Goal: Task Accomplishment & Management: Use online tool/utility

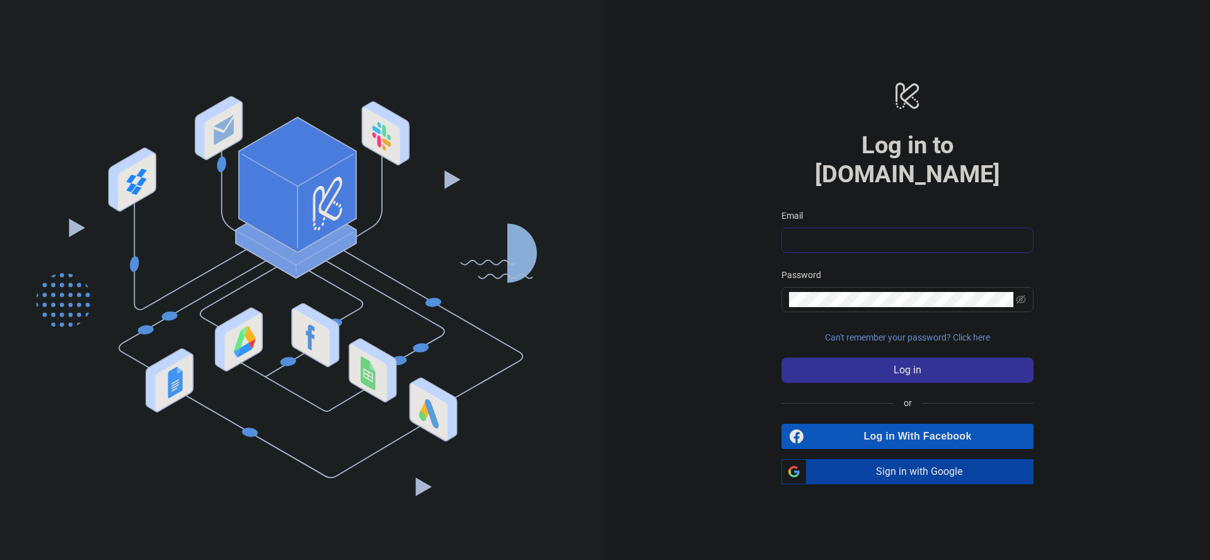
click at [890, 233] on input "Email" at bounding box center [906, 240] width 234 height 15
type input "**********"
click at [781, 357] on button "Log in" at bounding box center [907, 369] width 252 height 25
click at [900, 460] on span "Sign in with Google" at bounding box center [923, 471] width 222 height 25
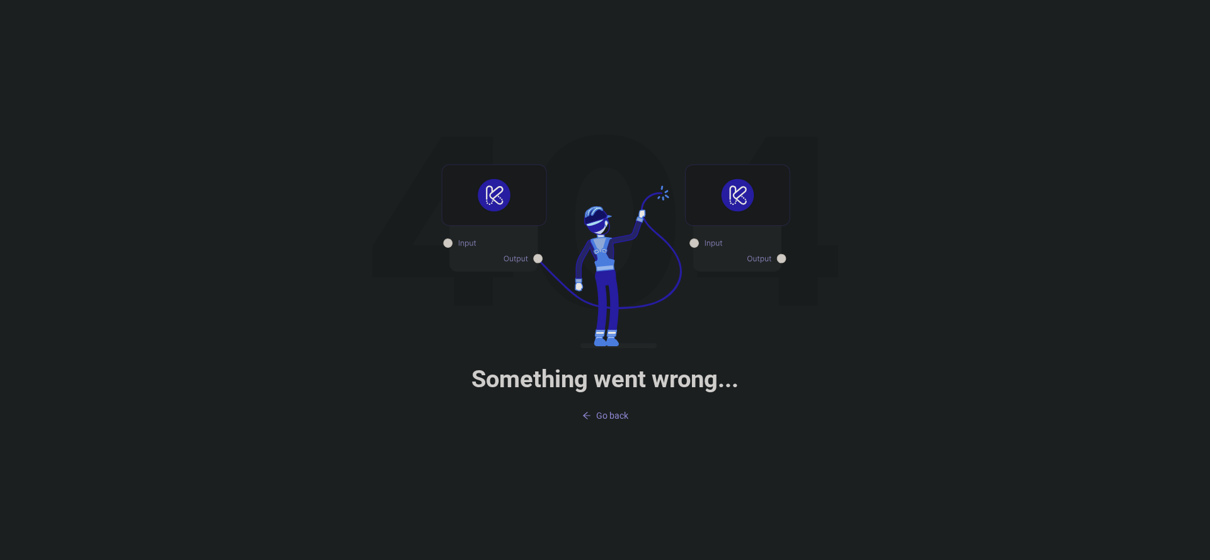
click at [614, 410] on span "Go back" at bounding box center [612, 415] width 32 height 10
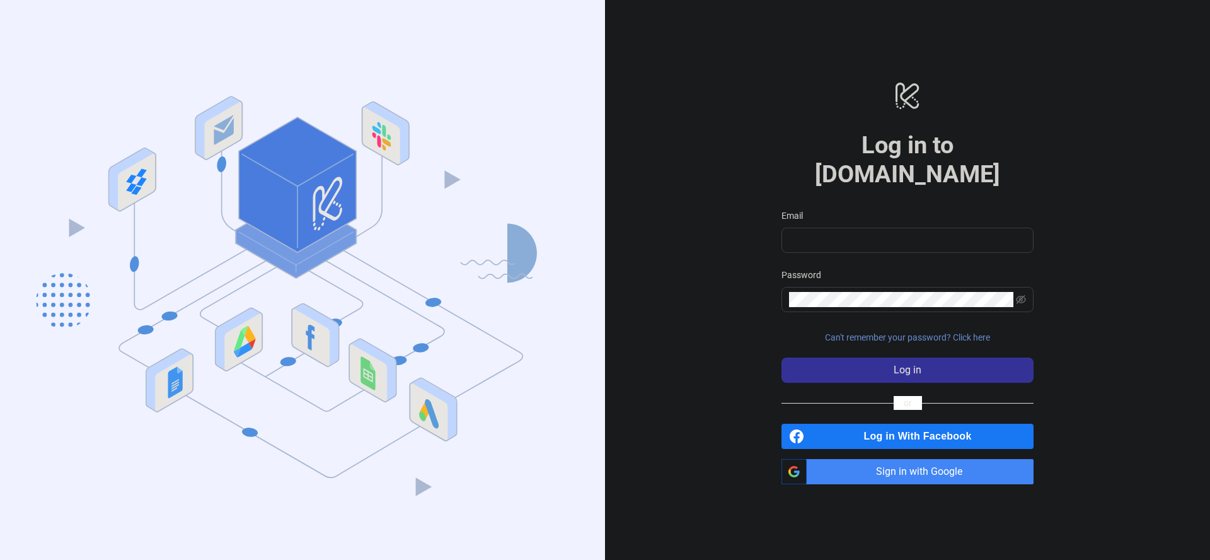
click at [618, 410] on div "logo/logo-mobile Log in to Kitchn.io Email Password Can't remember your passwor…" at bounding box center [907, 282] width 605 height 565
